Goal: Information Seeking & Learning: Understand process/instructions

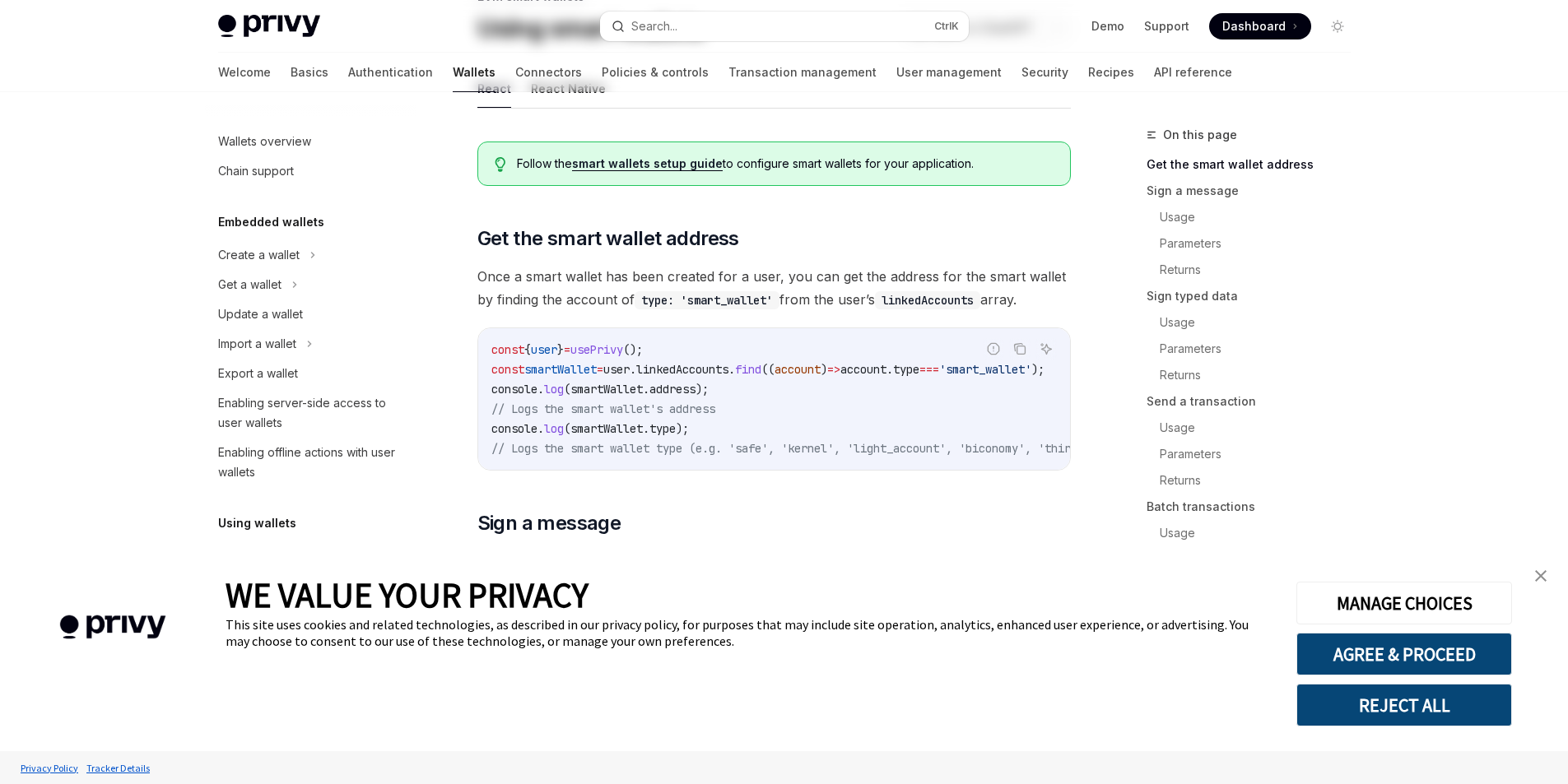
scroll to position [164, 0]
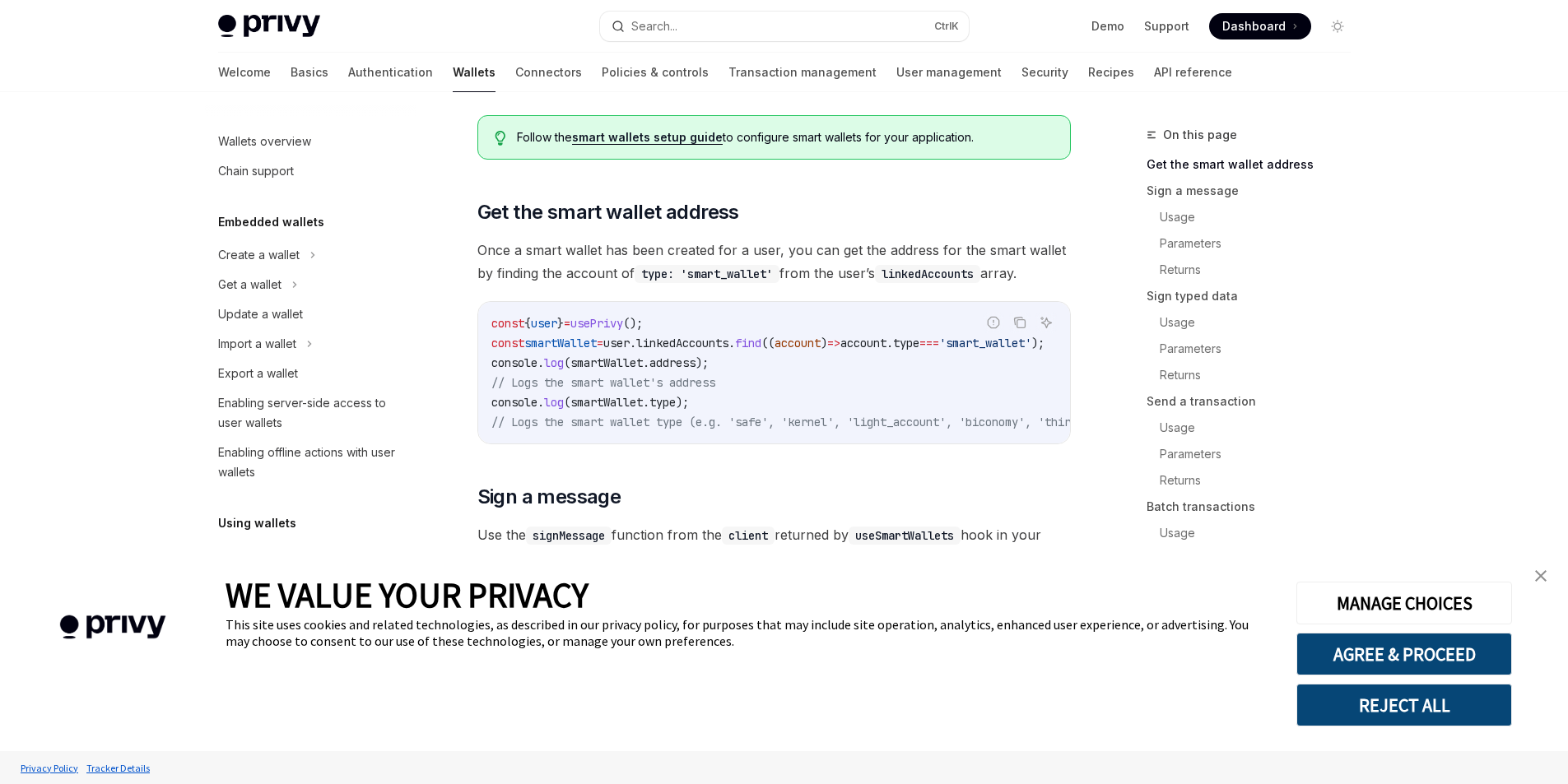
click at [1540, 575] on img "close banner" at bounding box center [1541, 576] width 12 height 12
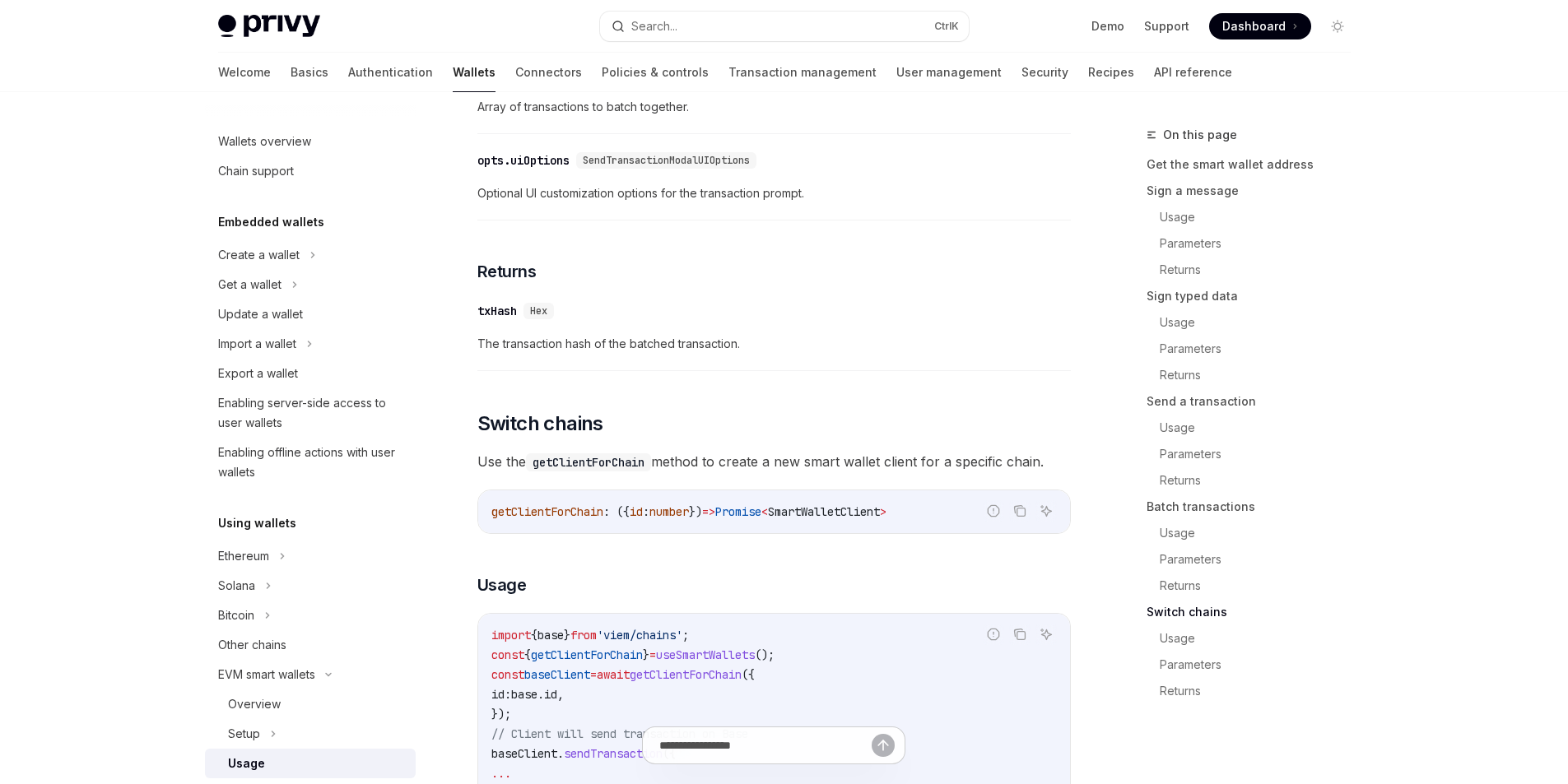
scroll to position [4278, 0]
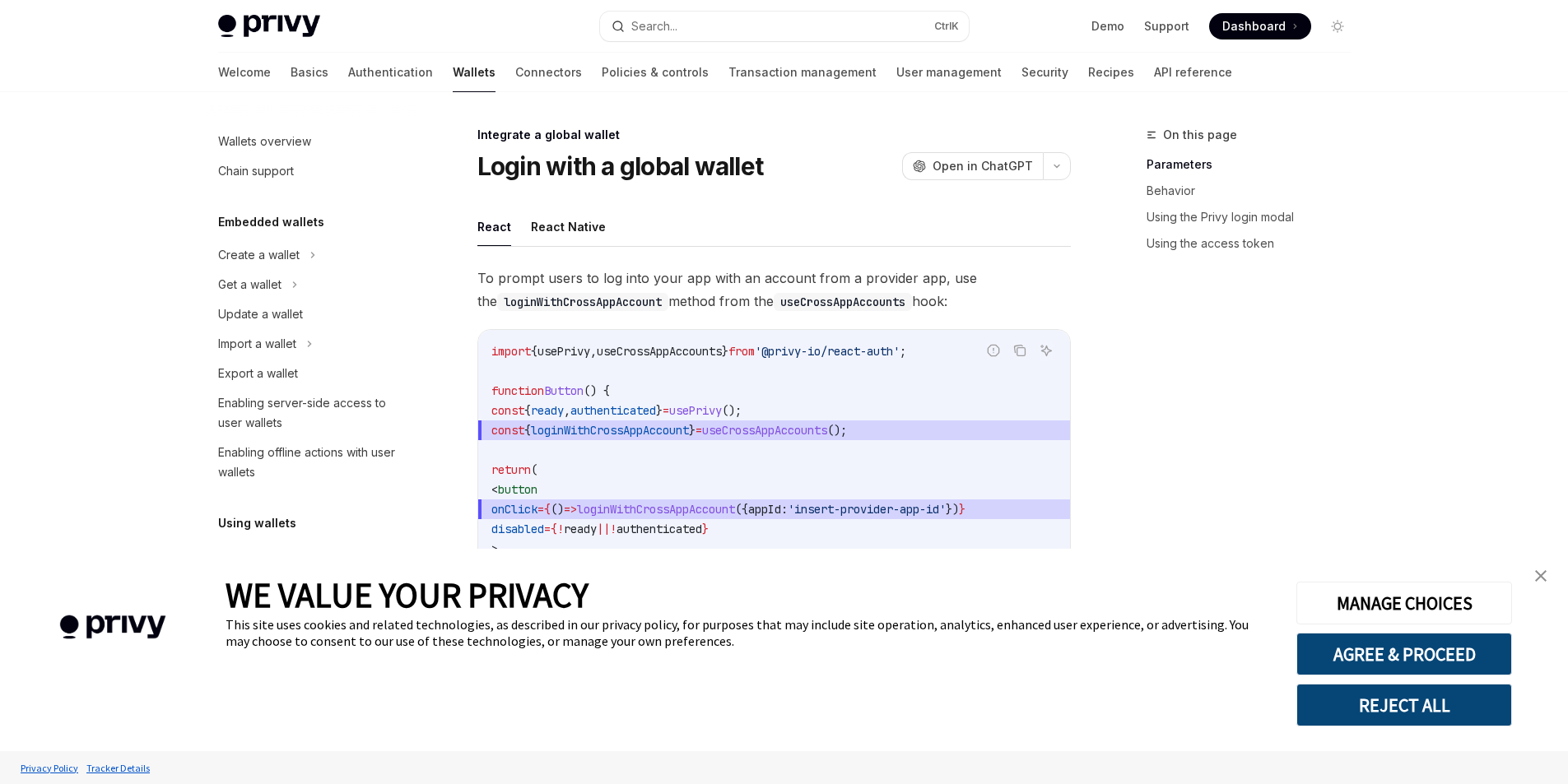
type textarea "*"
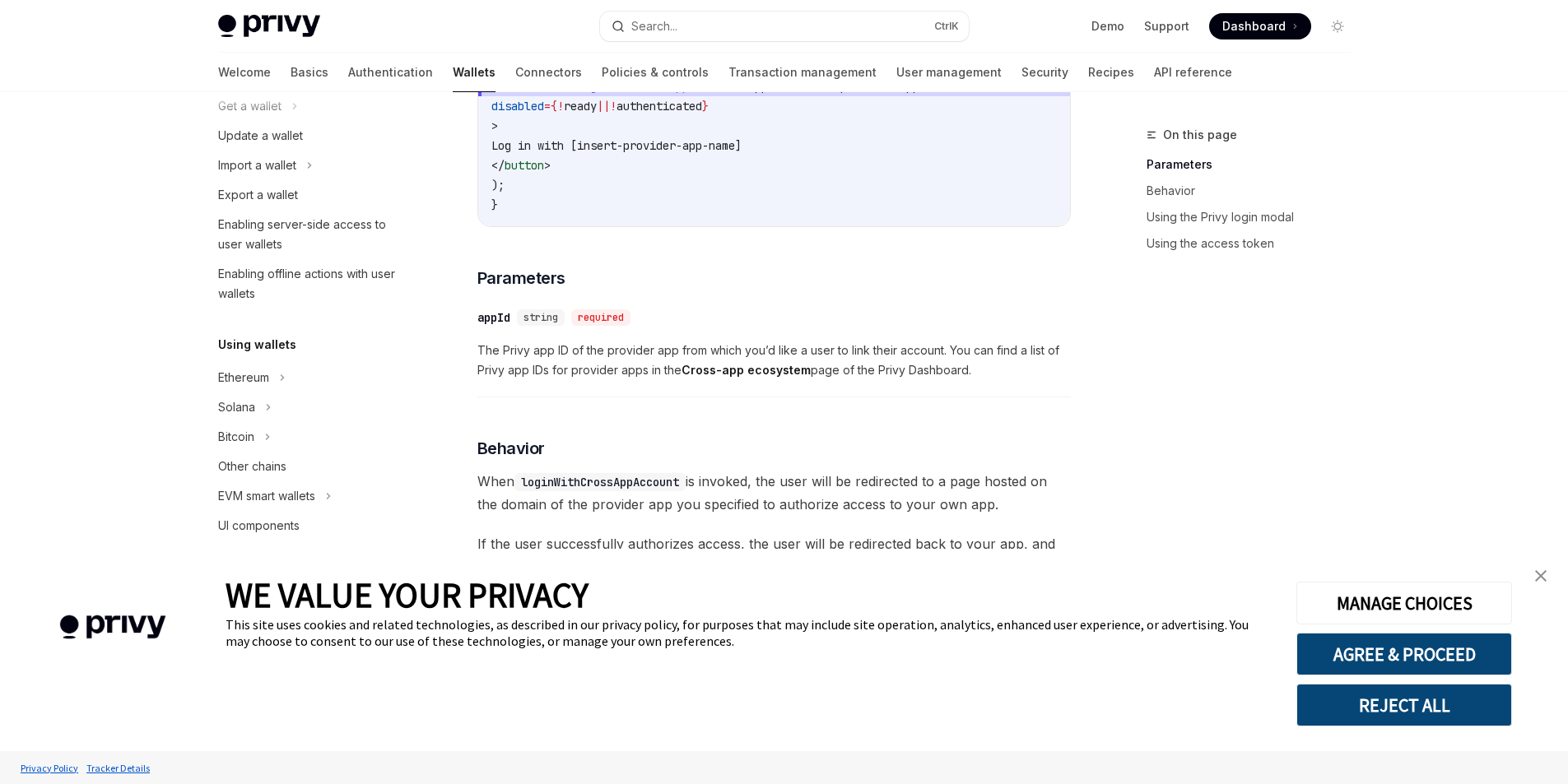
scroll to position [315, 0]
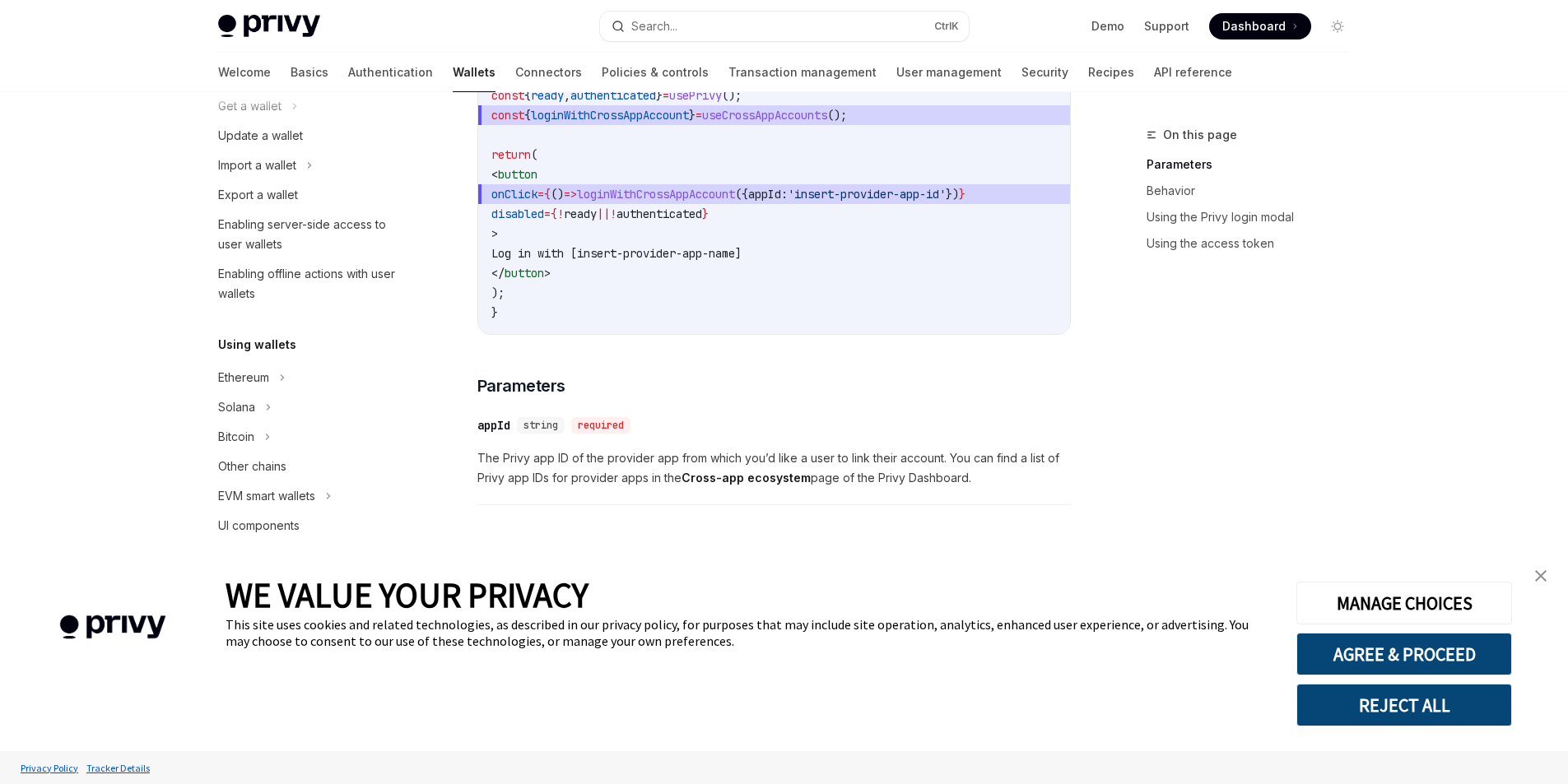
click at [1540, 573] on img "close banner" at bounding box center [1541, 576] width 12 height 12
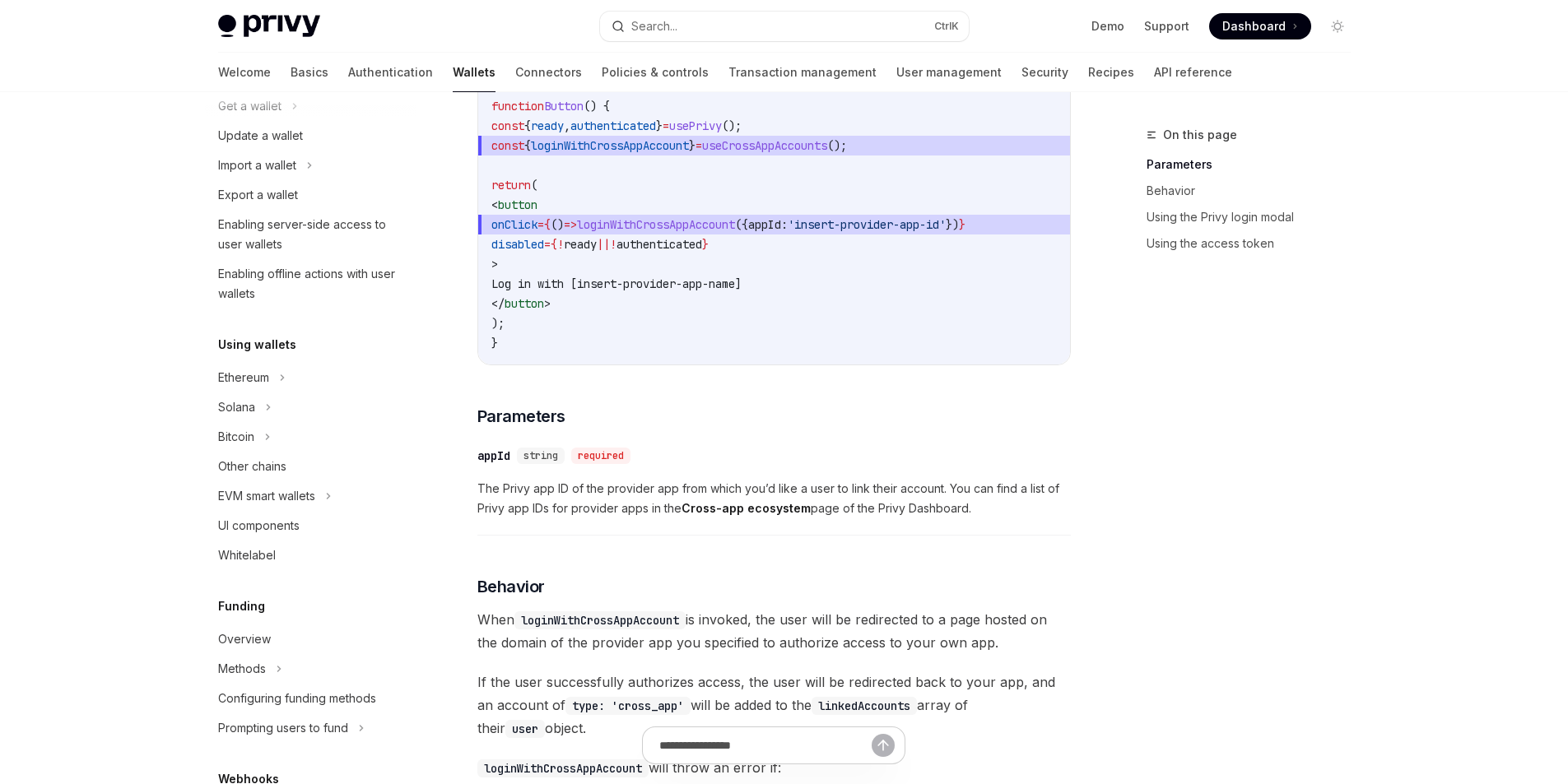
scroll to position [658, 0]
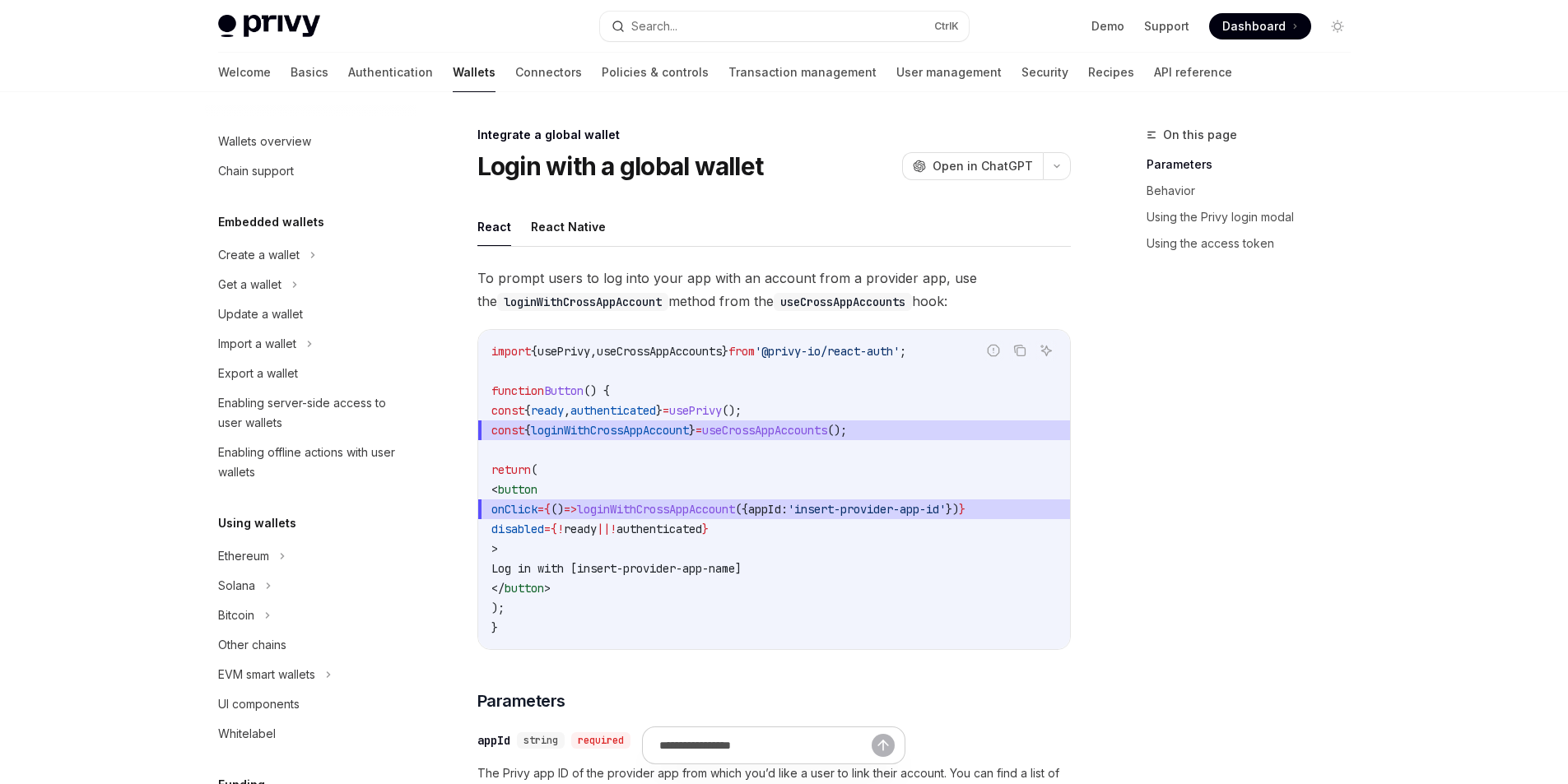
scroll to position [836, 0]
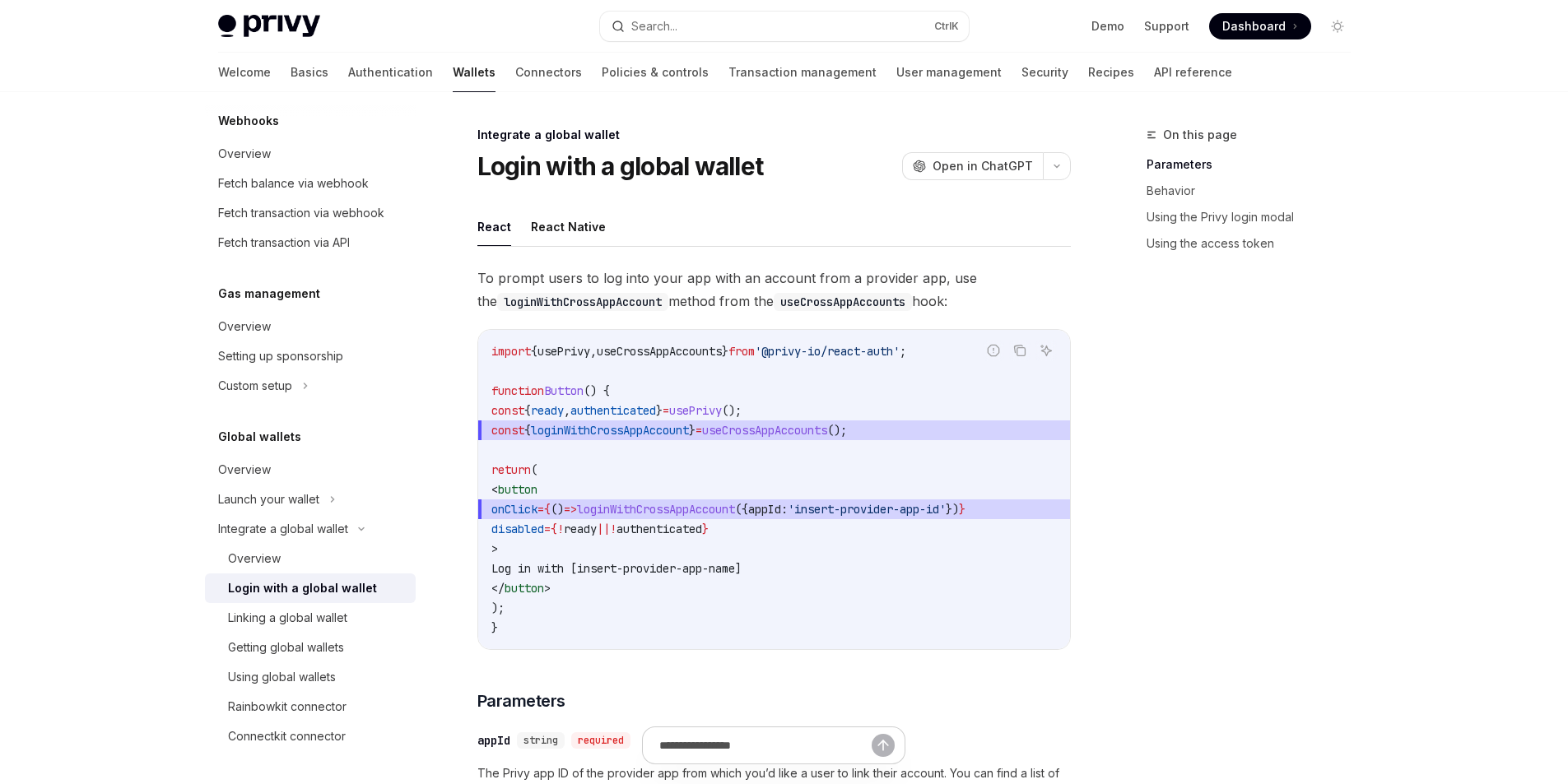
type textarea "*"
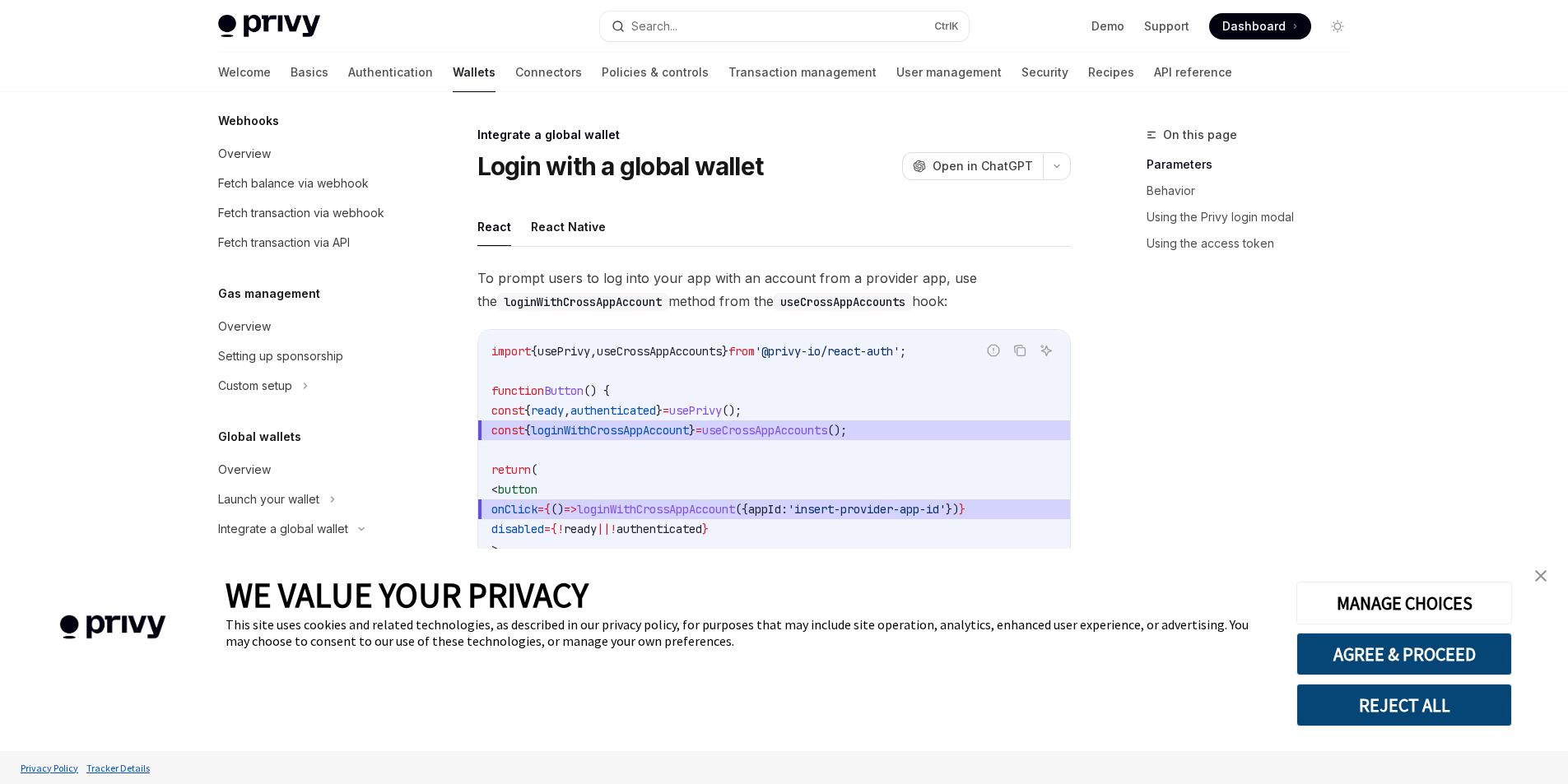
click at [1543, 578] on img "close banner" at bounding box center [1541, 576] width 12 height 12
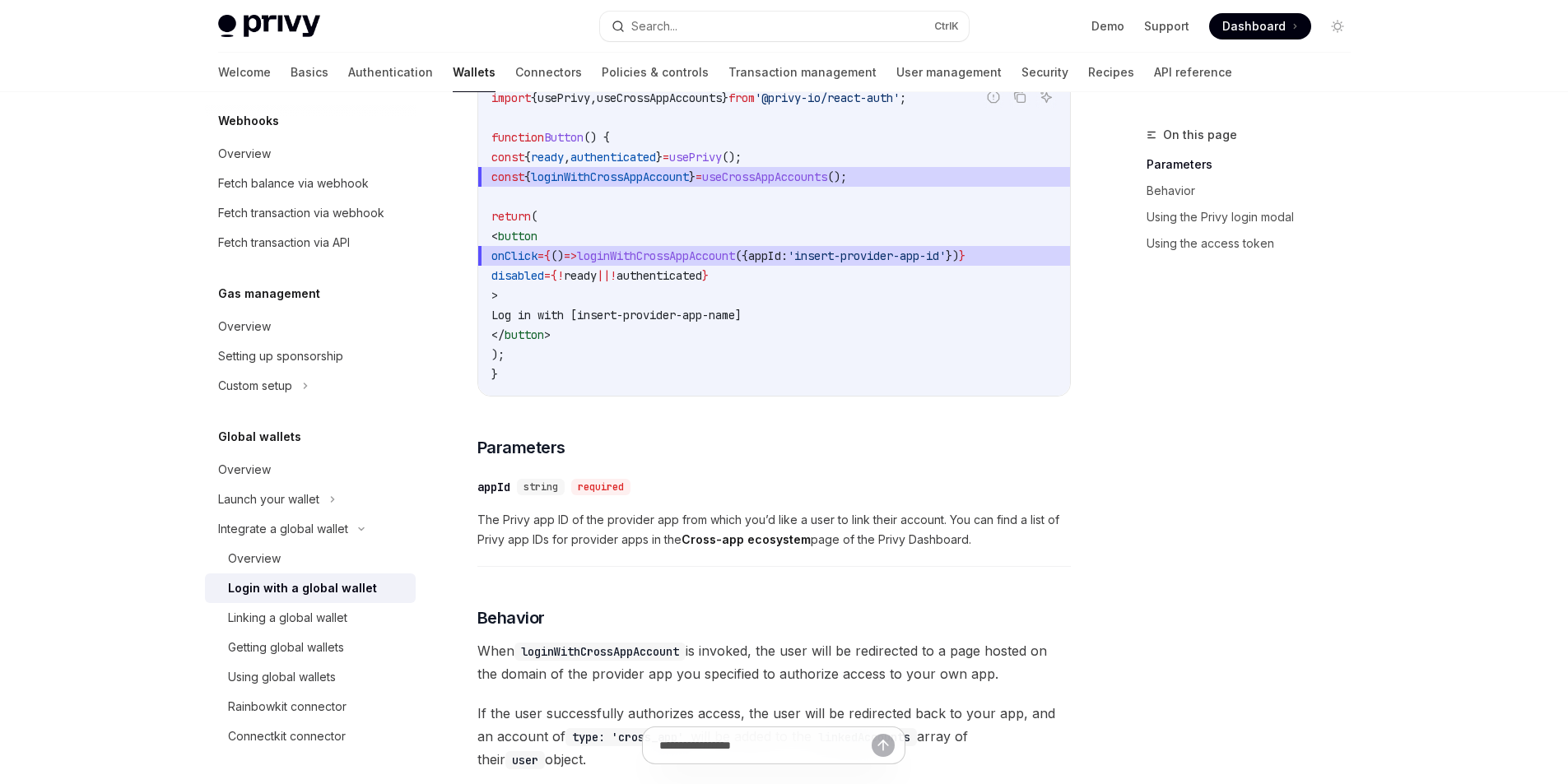
scroll to position [0, 0]
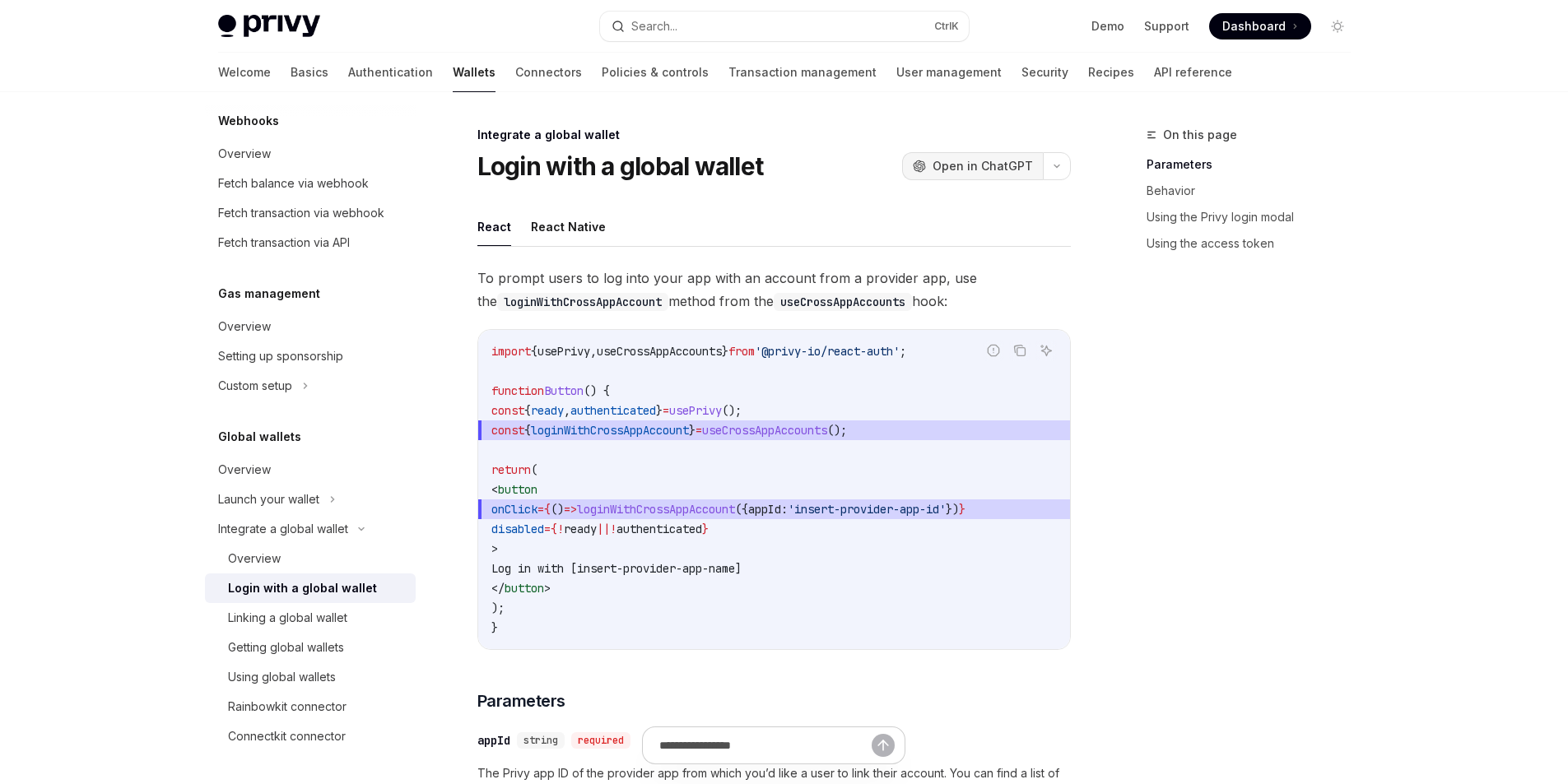
click at [982, 168] on span "Open in ChatGPT" at bounding box center [983, 166] width 101 height 16
